Goal: Task Accomplishment & Management: Manage account settings

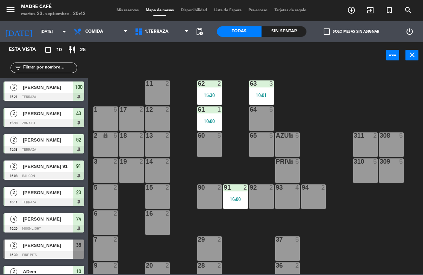
click at [375, 7] on span "exit_to_app" at bounding box center [370, 10] width 19 height 12
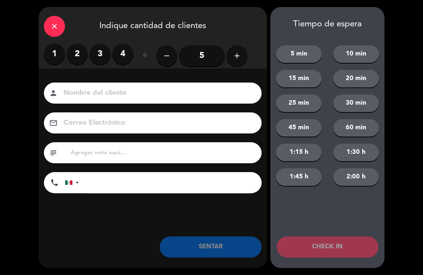
click at [236, 53] on icon "add" at bounding box center [237, 56] width 8 height 8
click at [238, 52] on icon "add" at bounding box center [237, 56] width 8 height 8
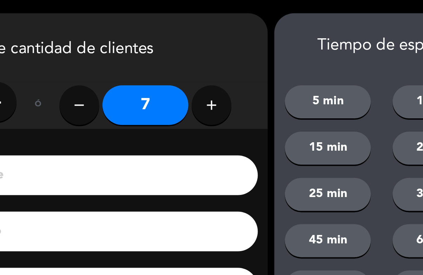
click at [233, 55] on icon "add" at bounding box center [237, 56] width 8 height 8
click at [233, 57] on icon "add" at bounding box center [237, 56] width 8 height 8
click at [233, 55] on icon "add" at bounding box center [237, 56] width 8 height 8
click at [233, 56] on icon "add" at bounding box center [237, 56] width 8 height 8
click at [233, 55] on icon "add" at bounding box center [237, 56] width 8 height 8
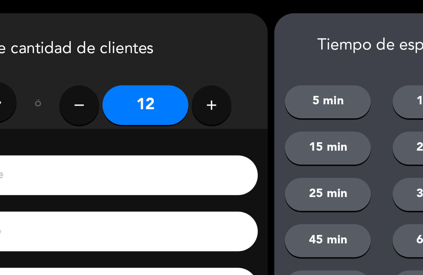
click at [233, 55] on icon "add" at bounding box center [237, 56] width 8 height 8
click at [233, 56] on icon "add" at bounding box center [237, 56] width 8 height 8
click at [233, 57] on icon "add" at bounding box center [237, 56] width 8 height 8
click at [233, 56] on icon "add" at bounding box center [237, 56] width 8 height 8
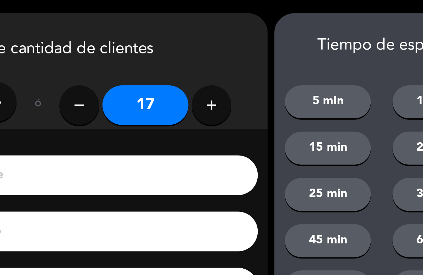
click at [163, 54] on icon "remove" at bounding box center [167, 56] width 8 height 8
type input "16"
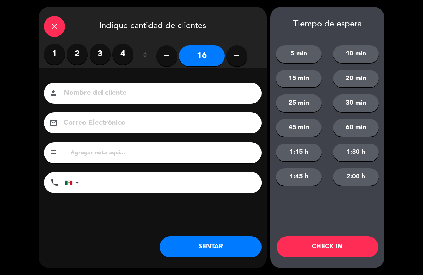
click at [136, 95] on input at bounding box center [158, 93] width 190 height 12
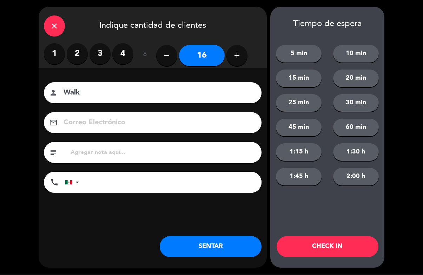
type input "Walk"
click at [331, 243] on button "CHECK IN" at bounding box center [328, 246] width 102 height 21
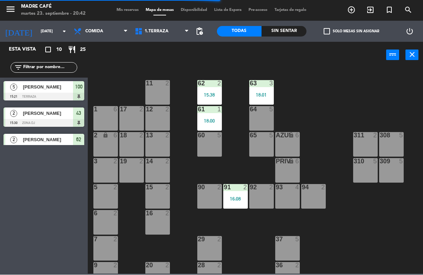
click at [371, 5] on span "exit_to_app" at bounding box center [370, 10] width 19 height 12
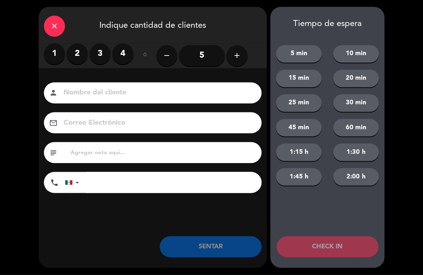
click at [240, 58] on icon "add" at bounding box center [237, 56] width 8 height 8
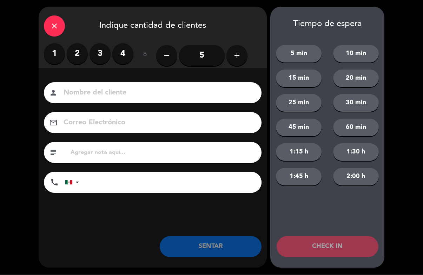
click at [241, 58] on icon "add" at bounding box center [237, 56] width 8 height 8
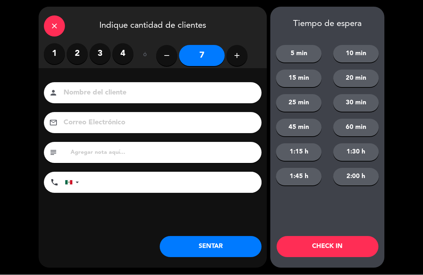
click at [239, 57] on icon "add" at bounding box center [237, 56] width 8 height 8
click at [239, 55] on icon "add" at bounding box center [237, 56] width 8 height 8
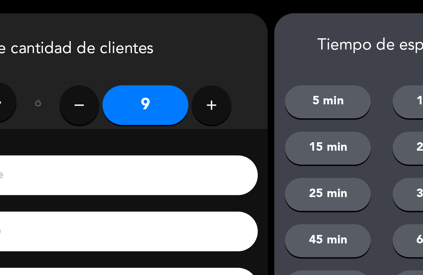
click at [233, 57] on icon "add" at bounding box center [237, 56] width 8 height 8
click at [233, 56] on icon "add" at bounding box center [237, 56] width 8 height 8
click at [233, 55] on icon "add" at bounding box center [237, 56] width 8 height 8
click at [233, 56] on icon "add" at bounding box center [237, 56] width 8 height 8
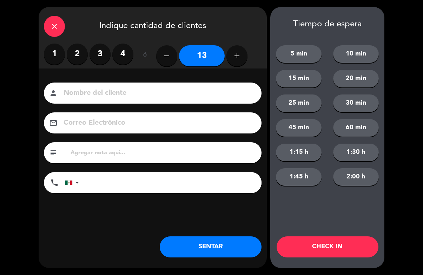
click at [111, 92] on input at bounding box center [158, 93] width 190 height 12
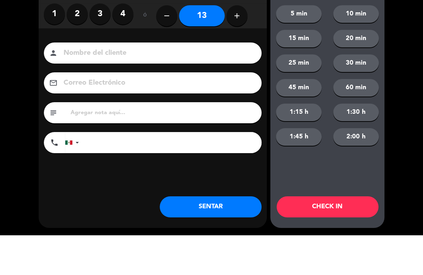
click at [237, 52] on icon "add" at bounding box center [237, 56] width 8 height 8
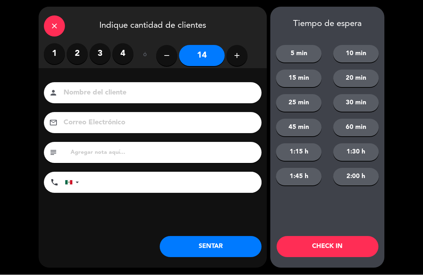
click at [237, 54] on icon "add" at bounding box center [237, 56] width 8 height 8
click at [238, 59] on icon "add" at bounding box center [237, 56] width 8 height 8
type input "16"
click at [166, 92] on input at bounding box center [158, 93] width 190 height 12
type input "Walk"
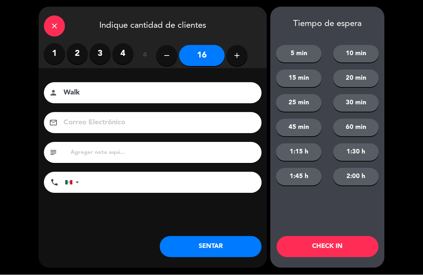
click at [329, 253] on button "CHECK IN" at bounding box center [328, 246] width 102 height 21
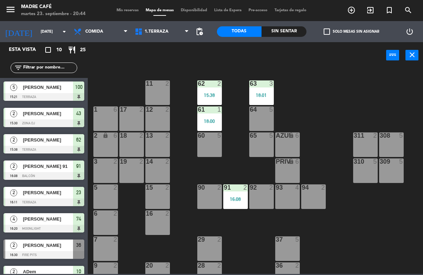
scroll to position [-1, 0]
click at [85, 28] on span "Comida" at bounding box center [100, 31] width 61 height 15
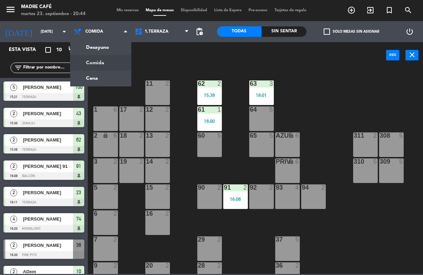
scroll to position [0, 0]
click at [87, 76] on ng-component "menu Madre Café [DATE] 23. septiembre - 20:44 Mis reservas Mapa de mesas Dispon…" at bounding box center [211, 137] width 423 height 274
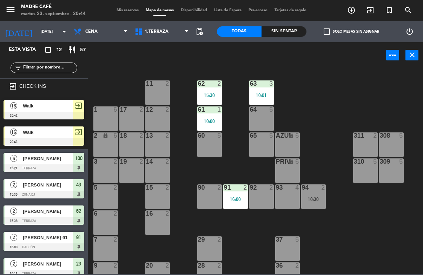
click at [370, 6] on icon "exit_to_app" at bounding box center [370, 10] width 8 height 8
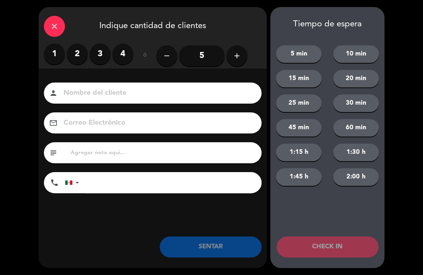
click at [239, 53] on icon "add" at bounding box center [237, 56] width 8 height 8
click at [237, 57] on icon "add" at bounding box center [237, 56] width 8 height 8
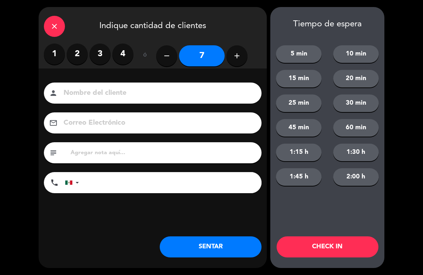
click at [235, 60] on button "add" at bounding box center [236, 55] width 21 height 21
click at [239, 58] on icon "add" at bounding box center [237, 56] width 8 height 8
click at [237, 60] on button "add" at bounding box center [236, 55] width 21 height 21
click at [235, 59] on icon "add" at bounding box center [237, 56] width 8 height 8
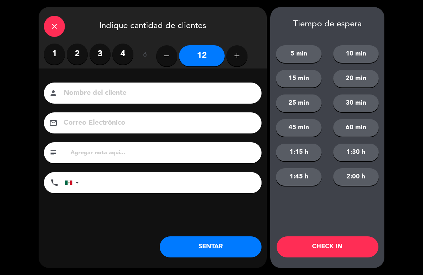
click at [233, 59] on icon "add" at bounding box center [237, 56] width 8 height 8
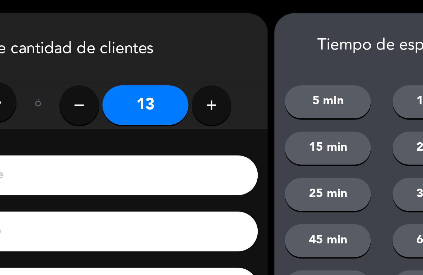
click at [226, 47] on button "add" at bounding box center [236, 55] width 21 height 21
click at [233, 58] on icon "add" at bounding box center [237, 56] width 8 height 8
click at [226, 60] on button "add" at bounding box center [236, 55] width 21 height 21
click at [233, 54] on icon "add" at bounding box center [237, 56] width 8 height 8
type input "17"
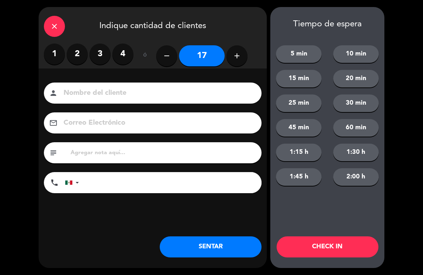
click at [132, 95] on input at bounding box center [158, 93] width 190 height 12
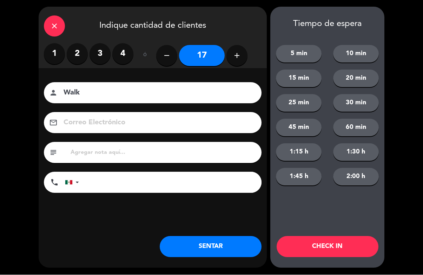
type input "Walk"
click at [319, 252] on button "CHECK IN" at bounding box center [328, 246] width 102 height 21
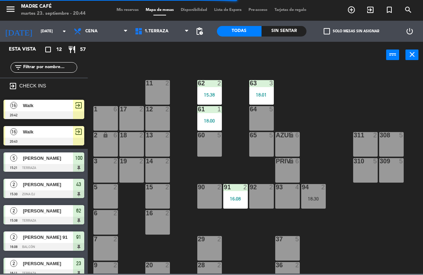
click at [374, 14] on icon "exit_to_app" at bounding box center [370, 10] width 8 height 8
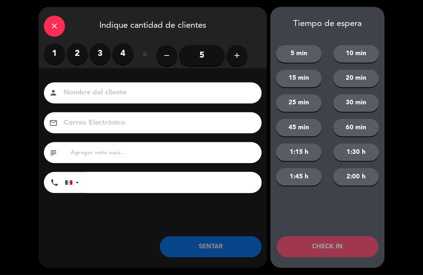
click at [241, 62] on button "add" at bounding box center [236, 55] width 21 height 21
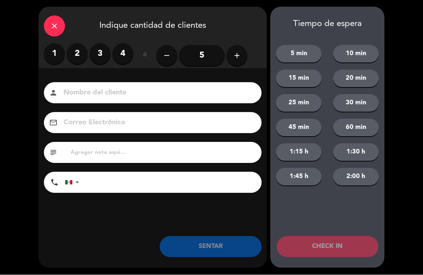
click at [241, 59] on button "add" at bounding box center [236, 55] width 21 height 21
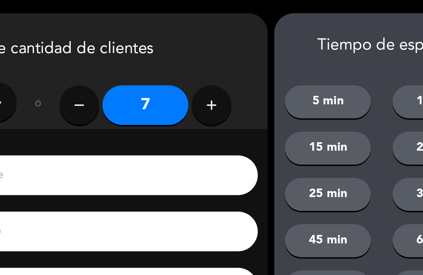
click at [233, 54] on icon "add" at bounding box center [237, 56] width 8 height 8
click at [233, 57] on icon "add" at bounding box center [237, 56] width 8 height 8
click at [233, 56] on icon "add" at bounding box center [237, 56] width 8 height 8
click at [233, 57] on icon "add" at bounding box center [237, 56] width 8 height 8
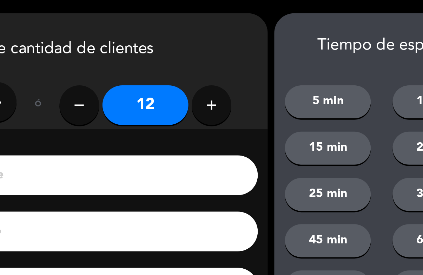
click at [233, 56] on icon "add" at bounding box center [237, 56] width 8 height 8
click at [233, 57] on icon "add" at bounding box center [237, 56] width 8 height 8
click at [233, 56] on icon "add" at bounding box center [237, 56] width 8 height 8
click at [233, 55] on icon "add" at bounding box center [237, 56] width 8 height 8
type input "16"
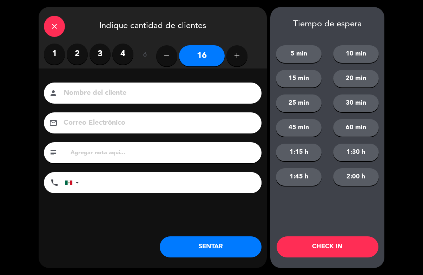
click at [116, 94] on input at bounding box center [158, 93] width 190 height 12
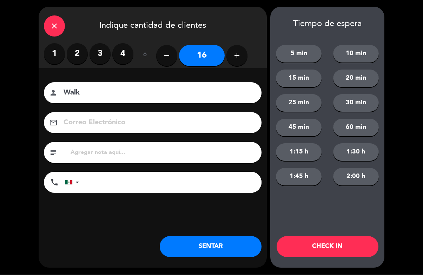
type input "Walk"
click at [338, 247] on button "CHECK IN" at bounding box center [328, 246] width 102 height 21
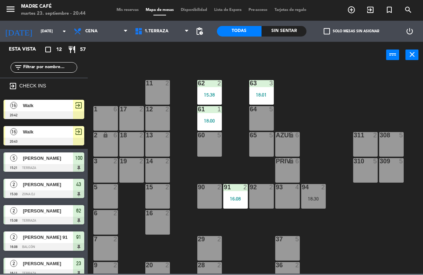
click at [48, 61] on div "filter_list" at bounding box center [44, 68] width 88 height 20
click at [39, 66] on input "text" at bounding box center [49, 68] width 54 height 8
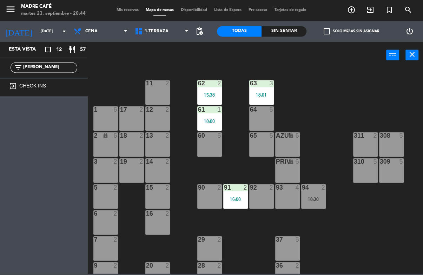
click at [330, 73] on div "11 2 63 3 18:01 62 2 15:38 12 2 1 6 61 1 18:00 64 5 17 2 13 2 2 lock 6 60 5 65 …" at bounding box center [257, 171] width 331 height 206
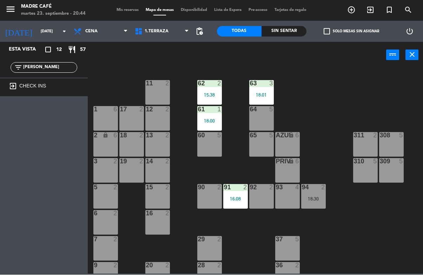
click at [54, 67] on input "[PERSON_NAME]" at bounding box center [49, 68] width 54 height 8
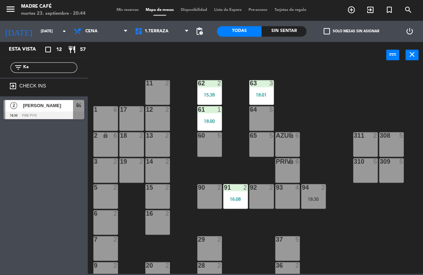
type input "Ka"
click at [355, 92] on div "11 2 63 3 18:01 62 2 15:38 12 2 1 6 61 1 18:00 64 5 17 2 13 2 2 lock 6 60 5 65 …" at bounding box center [257, 171] width 331 height 206
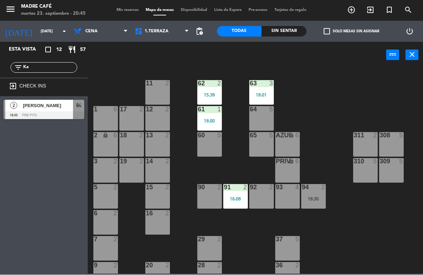
click at [38, 112] on div at bounding box center [44, 116] width 81 height 8
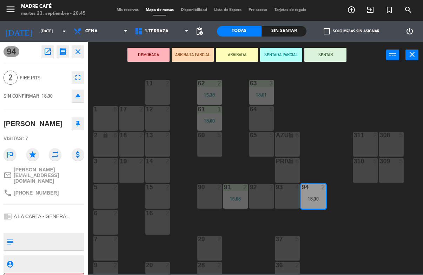
click at [333, 51] on button "SENTAR" at bounding box center [325, 55] width 42 height 14
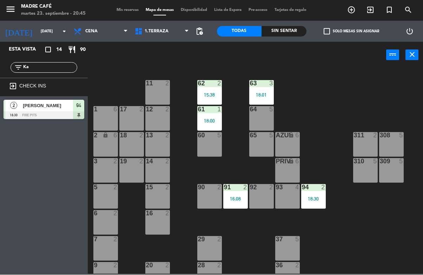
click at [55, 59] on div "filter_list Ka" at bounding box center [44, 68] width 88 height 20
click at [50, 66] on input "Ka" at bounding box center [49, 68] width 54 height 8
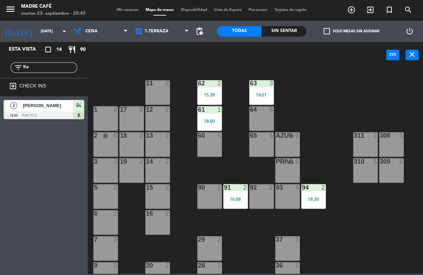
type input "K"
click at [312, 68] on div "11 2 63 3 18:01 62 2 15:38 12 2 1 6 61 1 18:00 64 5 17 2 13 2 2 lock 6 60 5 65 …" at bounding box center [257, 171] width 331 height 206
click at [59, 72] on input "Mar" at bounding box center [49, 68] width 54 height 8
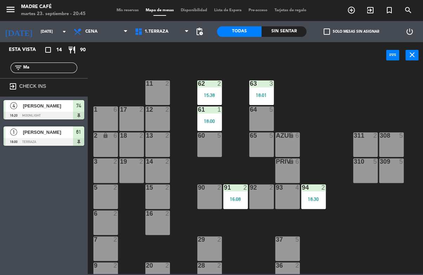
type input "M"
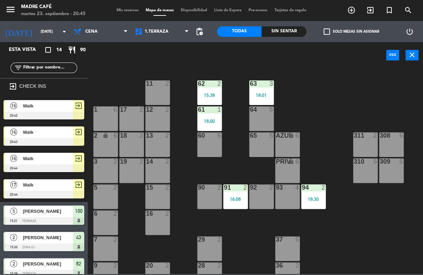
click at [340, 71] on div "11 2 63 3 18:01 62 2 15:38 12 2 1 6 61 1 18:00 64 5 17 2 13 2 2 lock 6 60 5 65 …" at bounding box center [257, 171] width 331 height 206
click at [376, 14] on span "exit_to_app" at bounding box center [370, 10] width 19 height 12
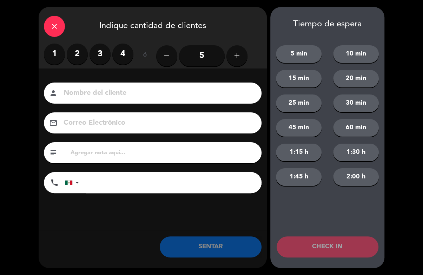
click at [76, 56] on label "2" at bounding box center [77, 54] width 21 height 21
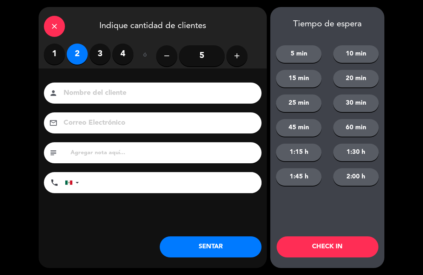
click at [131, 98] on input at bounding box center [158, 93] width 190 height 12
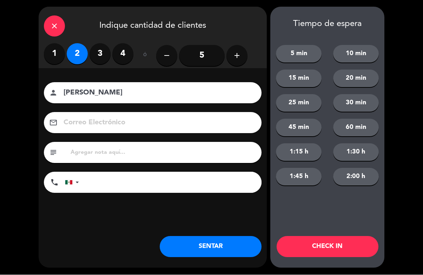
type input "[PERSON_NAME]"
click at [306, 247] on button "CHECK IN" at bounding box center [328, 246] width 102 height 21
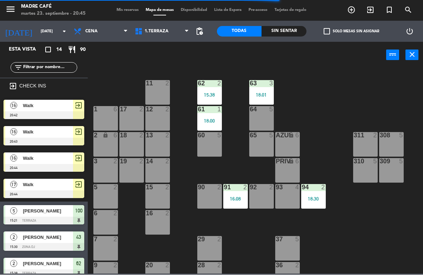
click at [90, 33] on span "Cena" at bounding box center [91, 31] width 12 height 5
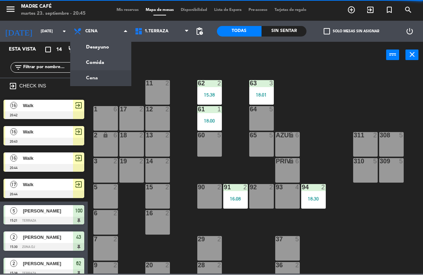
click at [92, 57] on ng-component "menu Madre Café [DATE] 23. septiembre - 20:45 Mis reservas Mapa de mesas Dispon…" at bounding box center [211, 137] width 423 height 274
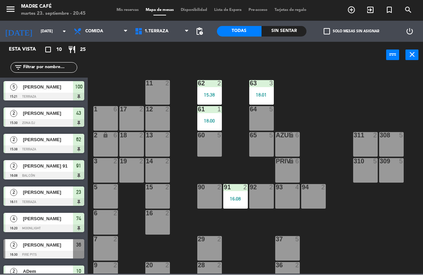
click at [44, 89] on span "[PERSON_NAME]" at bounding box center [48, 87] width 50 height 7
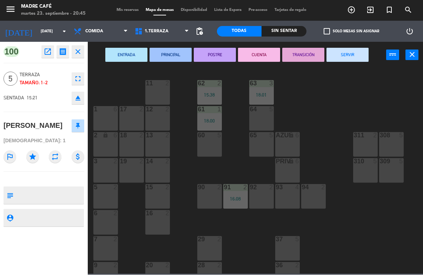
click at [344, 61] on button "SERVIR" at bounding box center [348, 55] width 42 height 14
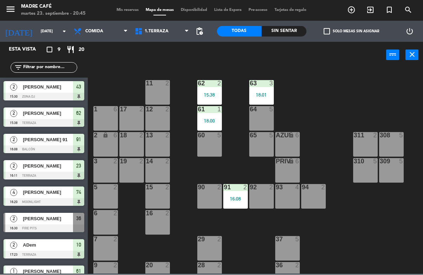
click at [44, 95] on div at bounding box center [44, 97] width 81 height 8
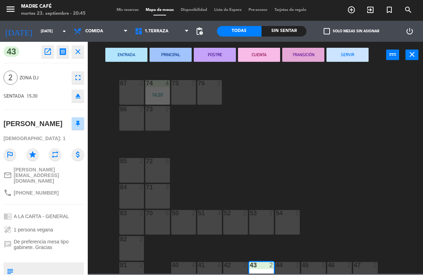
click at [368, 55] on button "SERVIR" at bounding box center [348, 55] width 42 height 14
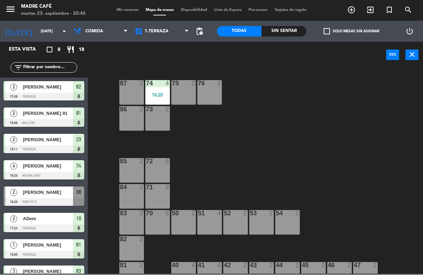
click at [63, 88] on span "[PERSON_NAME]" at bounding box center [48, 87] width 50 height 7
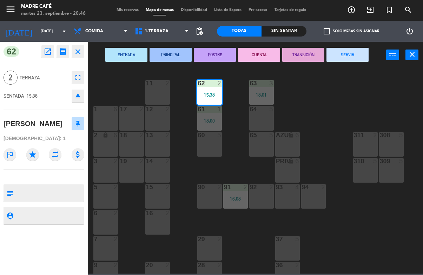
click at [354, 54] on button "SERVIR" at bounding box center [348, 55] width 42 height 14
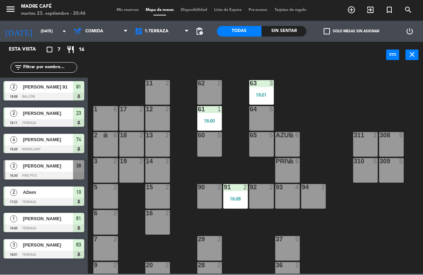
click at [56, 89] on span "[PERSON_NAME] 91" at bounding box center [48, 87] width 50 height 7
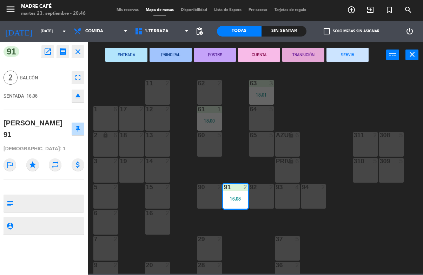
click at [347, 55] on button "SERVIR" at bounding box center [348, 55] width 42 height 14
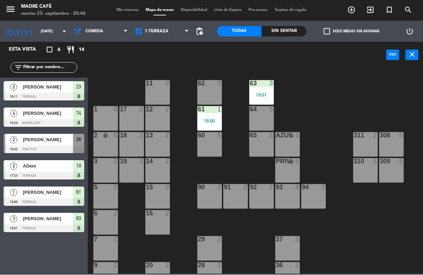
click at [52, 95] on div at bounding box center [44, 97] width 81 height 8
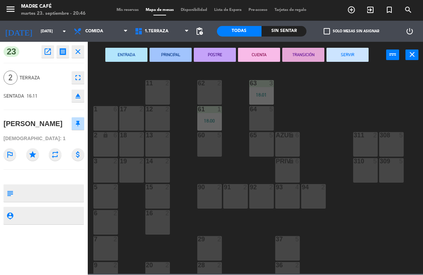
click at [356, 60] on button "SERVIR" at bounding box center [348, 55] width 42 height 14
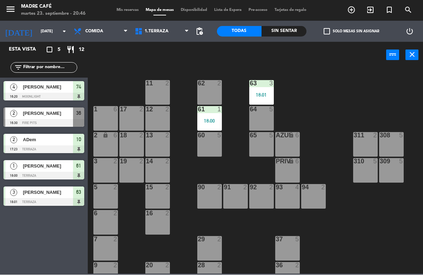
click at [45, 90] on span "[PERSON_NAME]" at bounding box center [48, 87] width 50 height 7
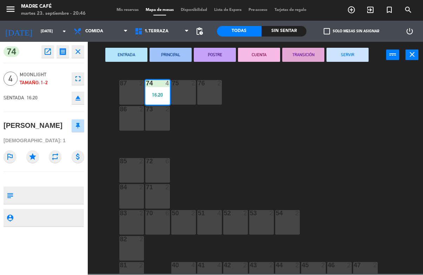
click at [352, 50] on button "SERVIR" at bounding box center [348, 55] width 42 height 14
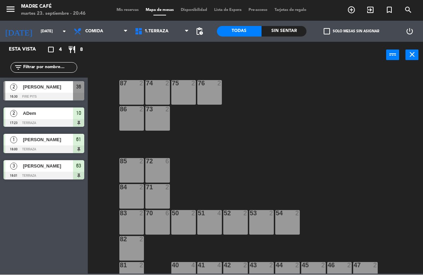
click at [59, 108] on div "ADem" at bounding box center [47, 114] width 51 height 12
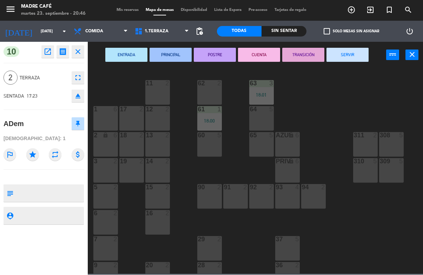
click at [346, 58] on button "SERVIR" at bounding box center [348, 55] width 42 height 14
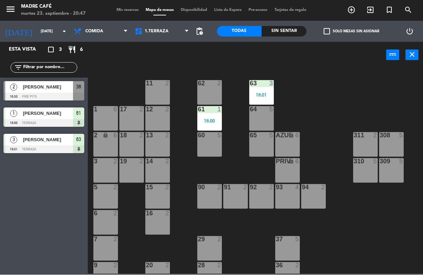
click at [33, 90] on span "[PERSON_NAME]" at bounding box center [48, 87] width 50 height 7
